Goal: Information Seeking & Learning: Learn about a topic

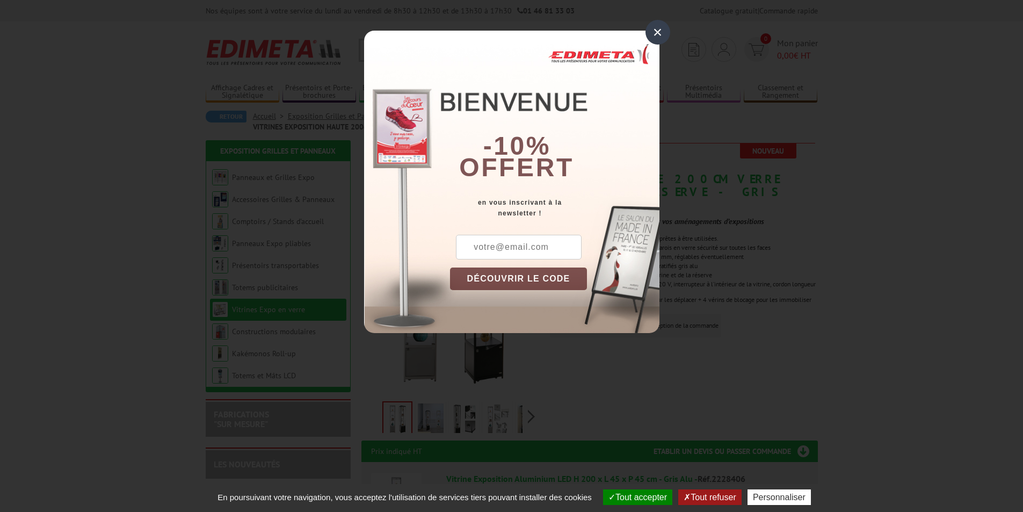
click at [653, 28] on div "×" at bounding box center [657, 32] width 25 height 25
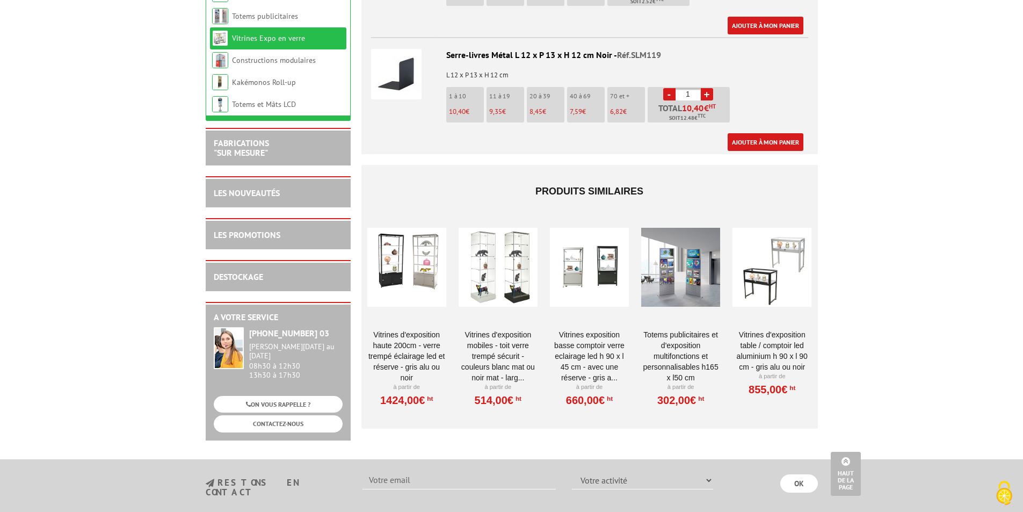
scroll to position [1557, 0]
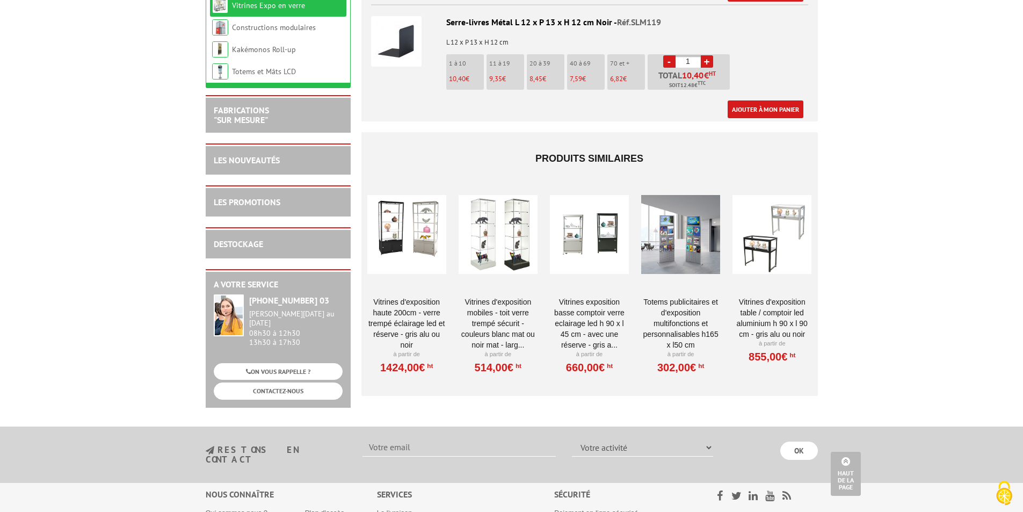
click at [396, 216] on div at bounding box center [406, 234] width 79 height 107
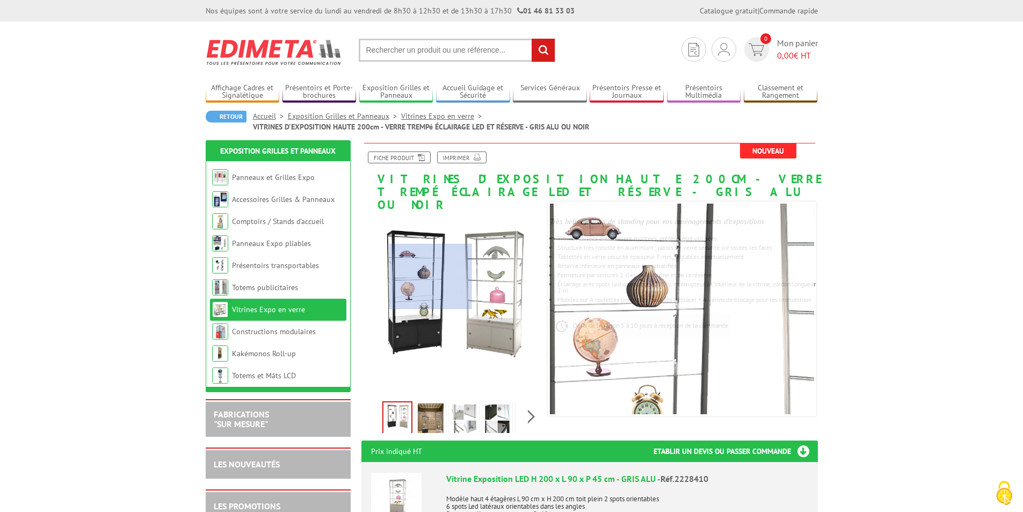
click at [432, 279] on div at bounding box center [430, 276] width 83 height 65
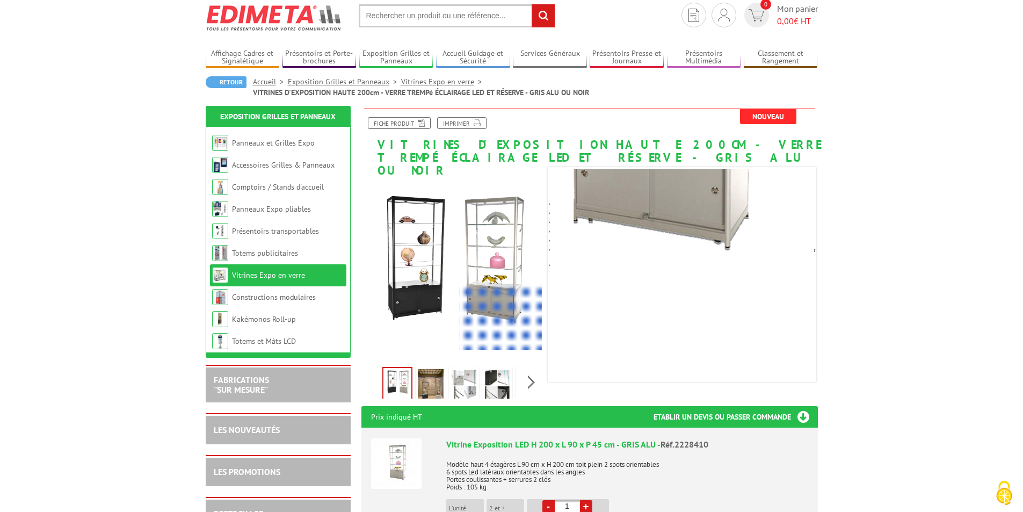
scroll to position [54, 0]
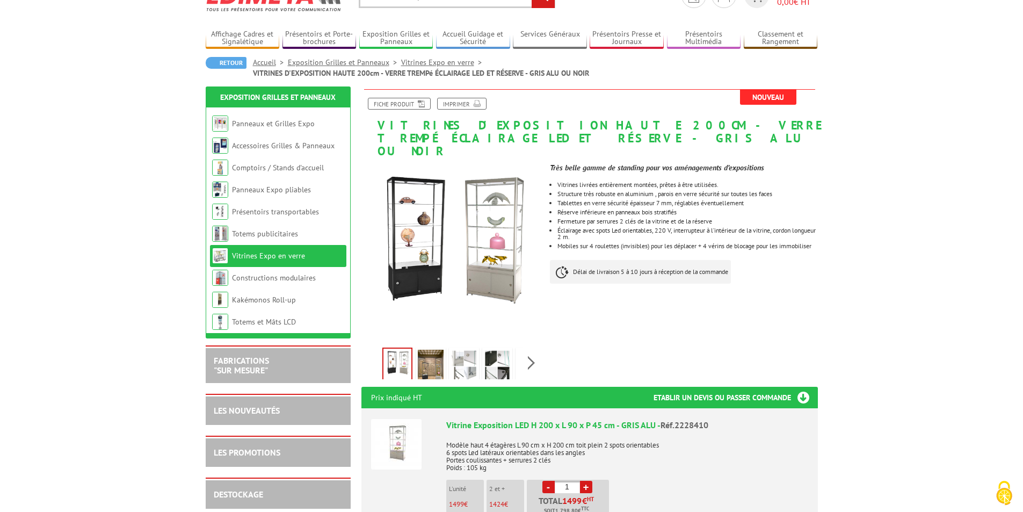
click at [438, 354] on img at bounding box center [431, 365] width 26 height 33
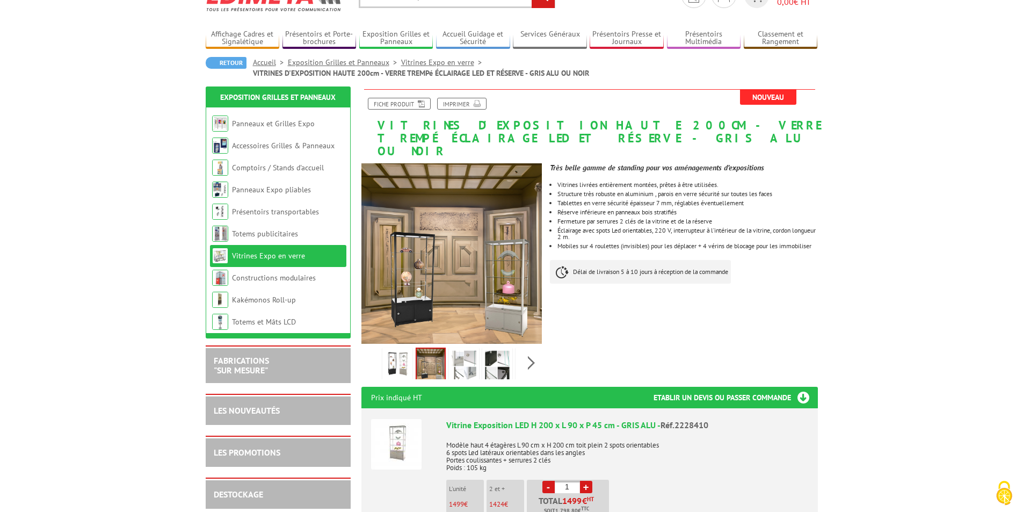
click at [384, 349] on img at bounding box center [397, 365] width 26 height 33
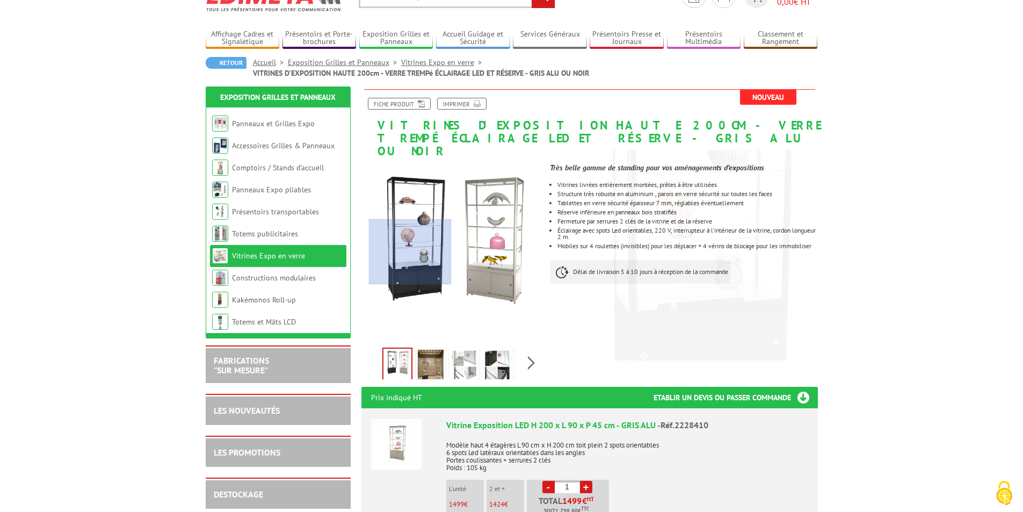
click at [414, 240] on div at bounding box center [410, 251] width 83 height 65
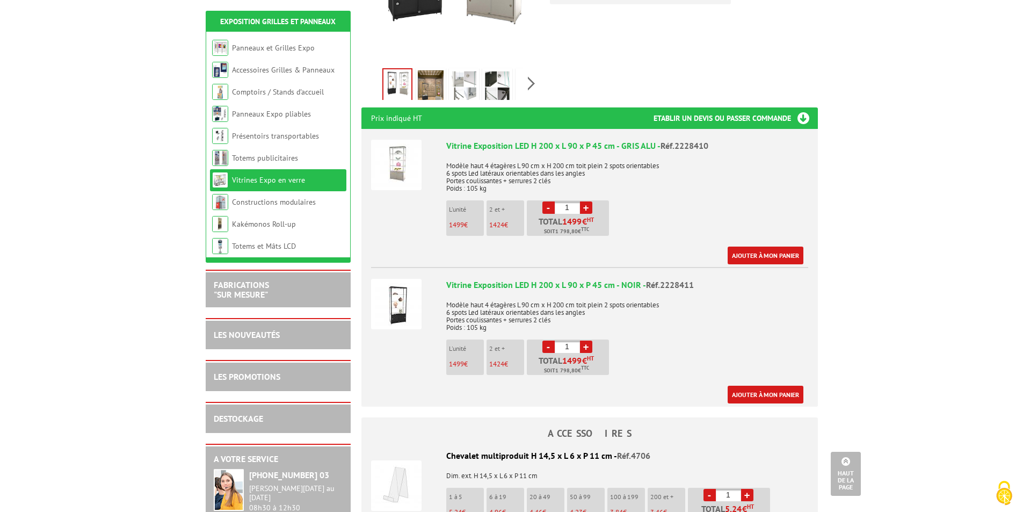
scroll to position [215, 0]
